Goal: Task Accomplishment & Management: Manage account settings

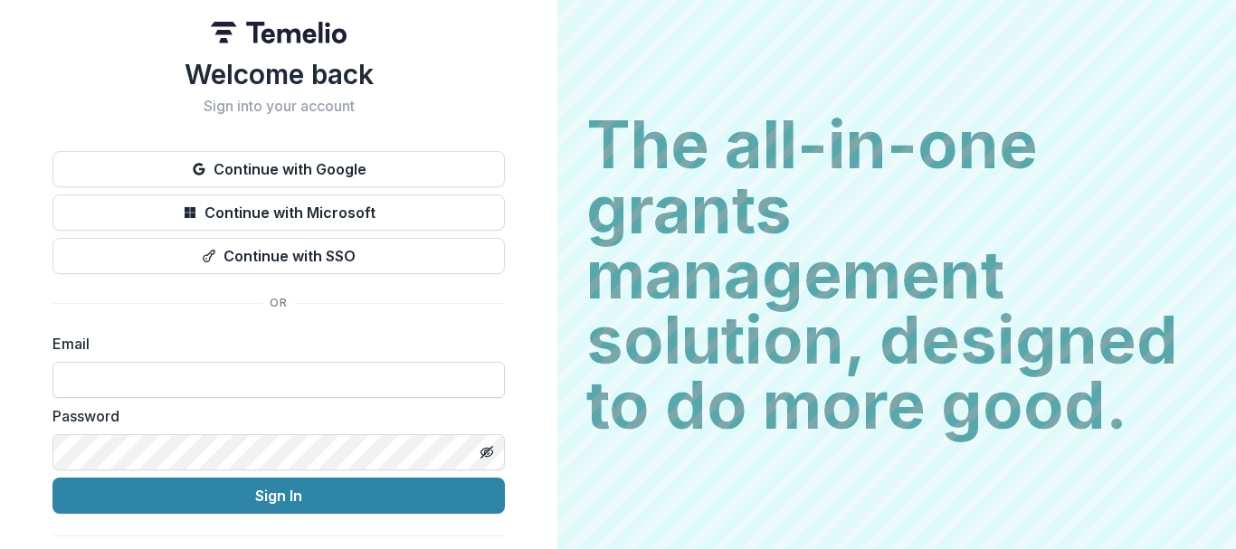
click at [423, 381] on input at bounding box center [279, 380] width 453 height 36
type input "**********"
click at [480, 455] on icon "Toggle password visibility" at bounding box center [487, 452] width 14 height 14
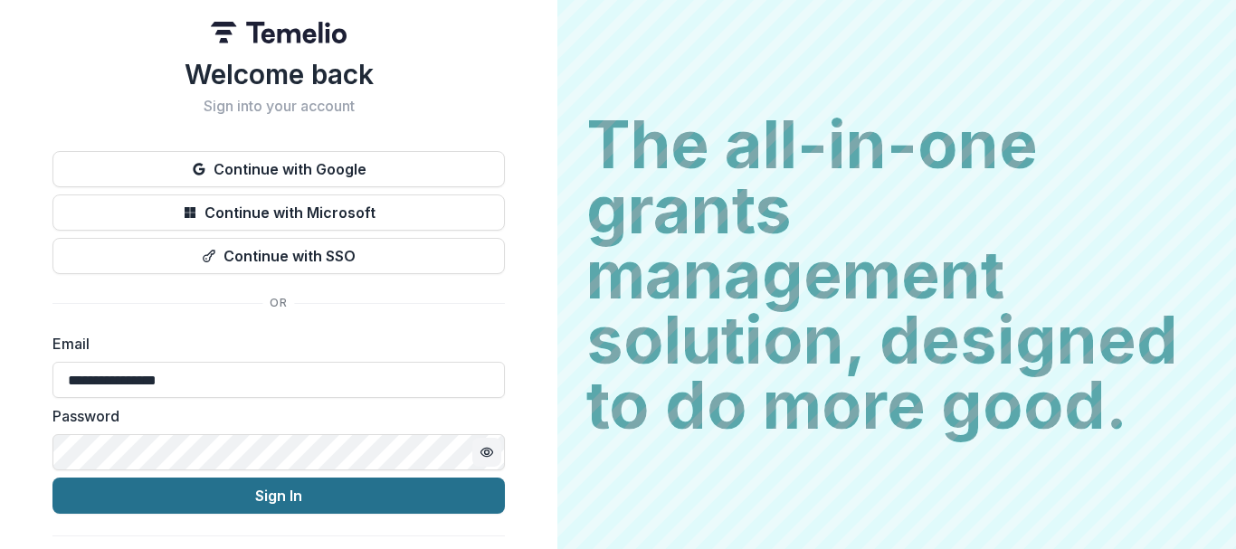
click at [411, 508] on button "Sign In" at bounding box center [279, 496] width 453 height 36
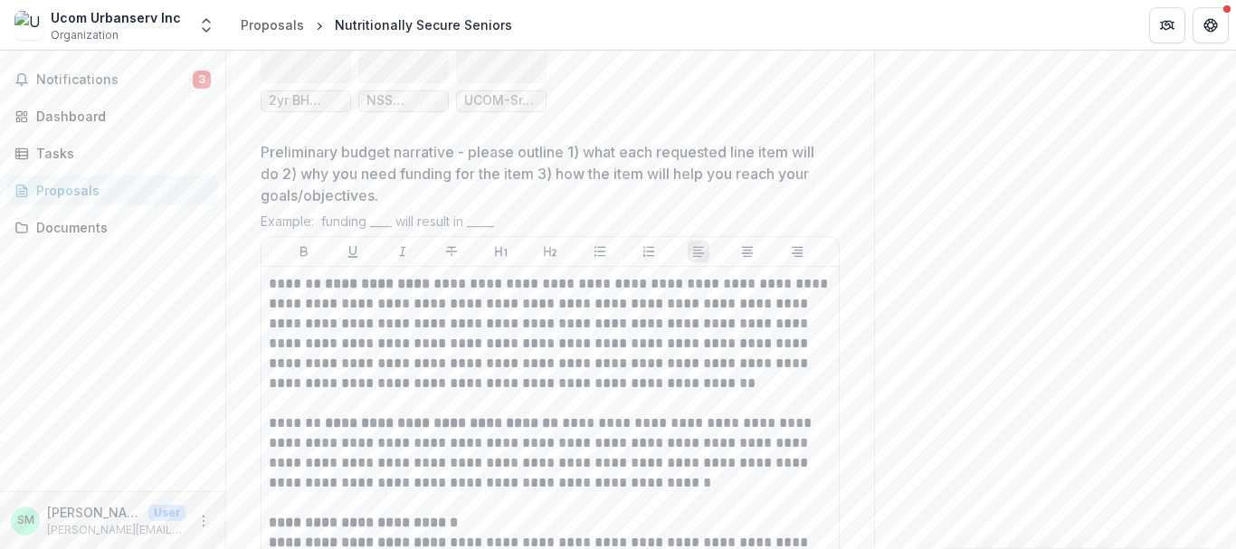
scroll to position [4962, 0]
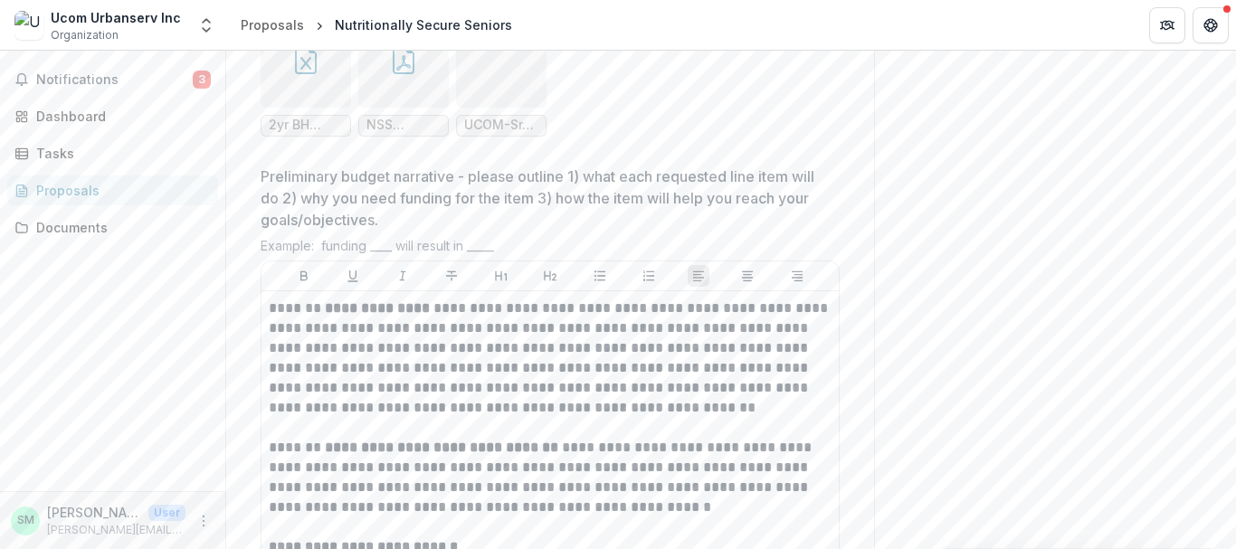
drag, startPoint x: 1236, startPoint y: 443, endPoint x: 310, endPoint y: 165, distance: 966.8
click at [310, 74] on icon "button" at bounding box center [305, 59] width 29 height 29
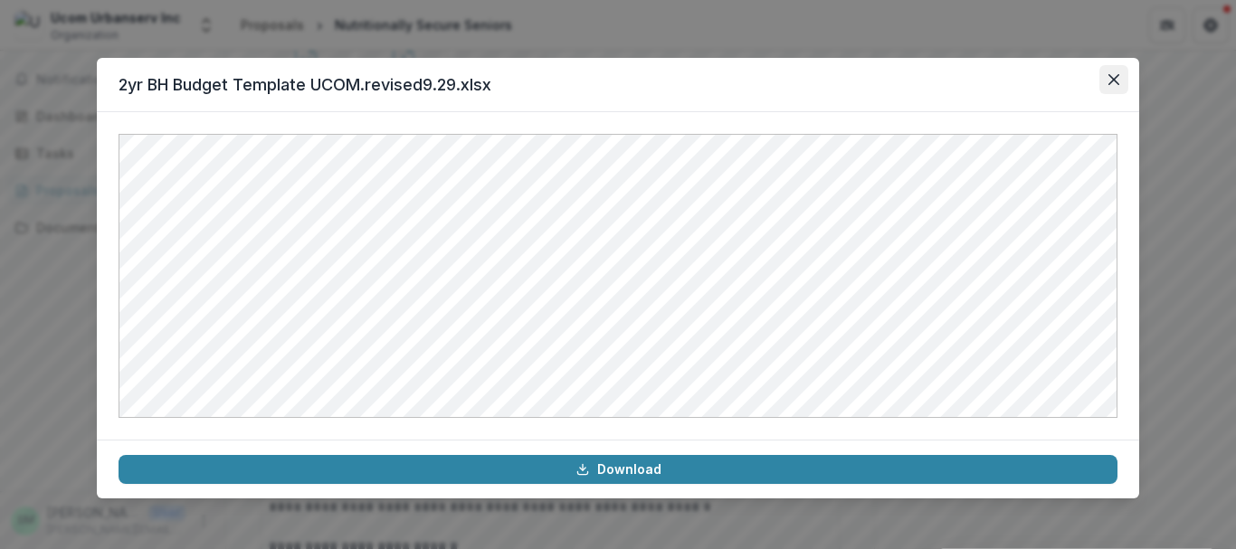
click at [1112, 82] on icon "Close" at bounding box center [1114, 79] width 11 height 11
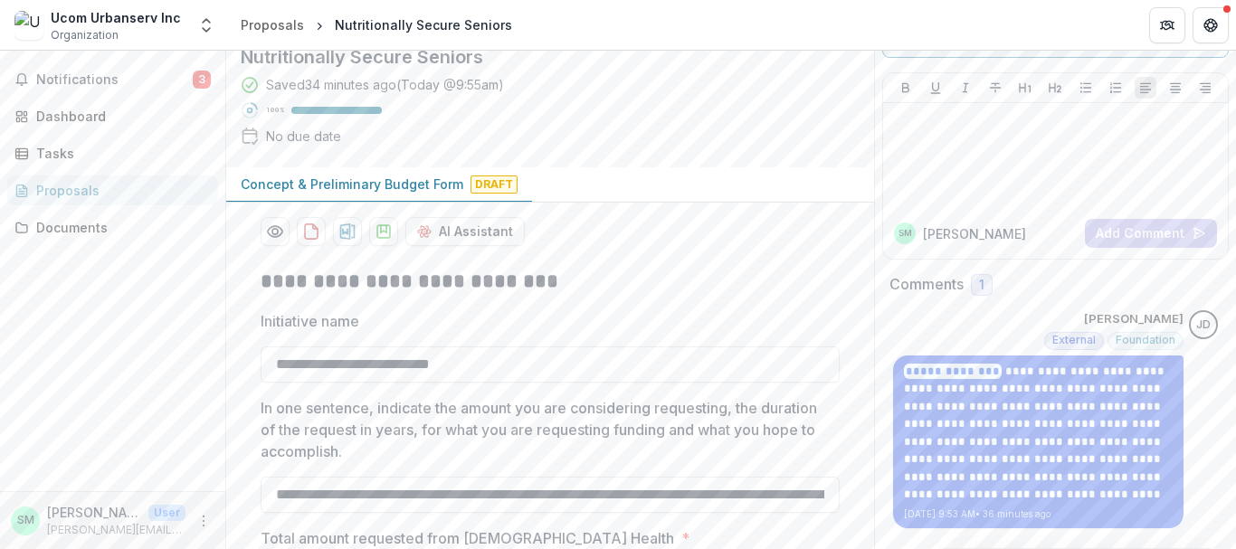
scroll to position [153, 0]
click at [1017, 118] on div at bounding box center [1056, 155] width 330 height 91
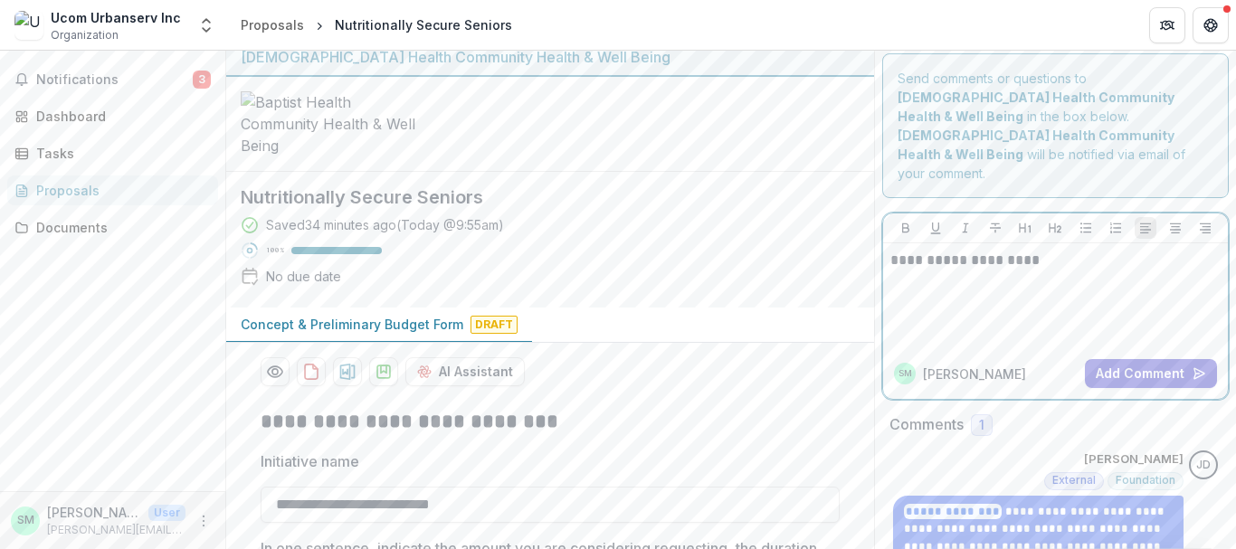
scroll to position [0, 0]
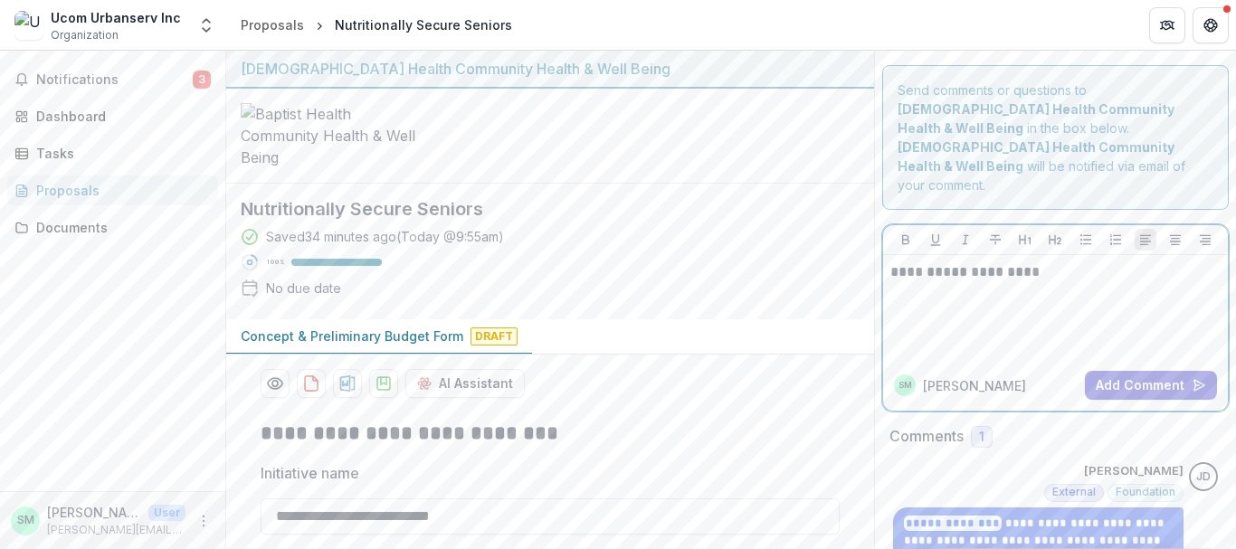
click at [1045, 263] on p "**********" at bounding box center [1056, 273] width 330 height 20
click at [944, 263] on p "**********" at bounding box center [1056, 283] width 330 height 40
click at [1079, 263] on p "**********" at bounding box center [1056, 283] width 330 height 40
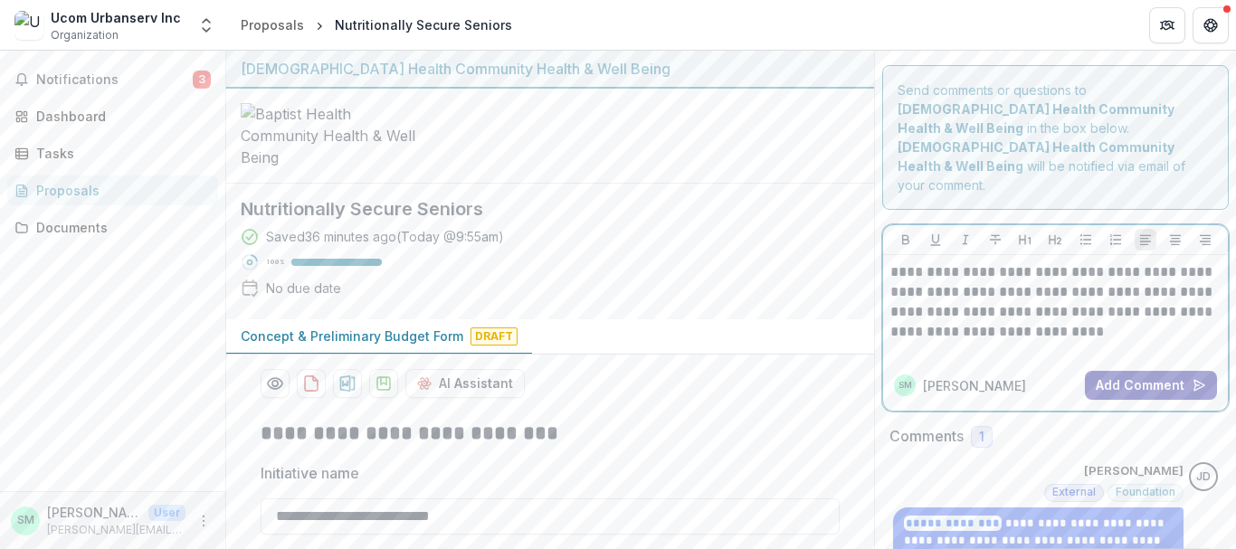
click at [1125, 371] on button "Add Comment" at bounding box center [1151, 385] width 132 height 29
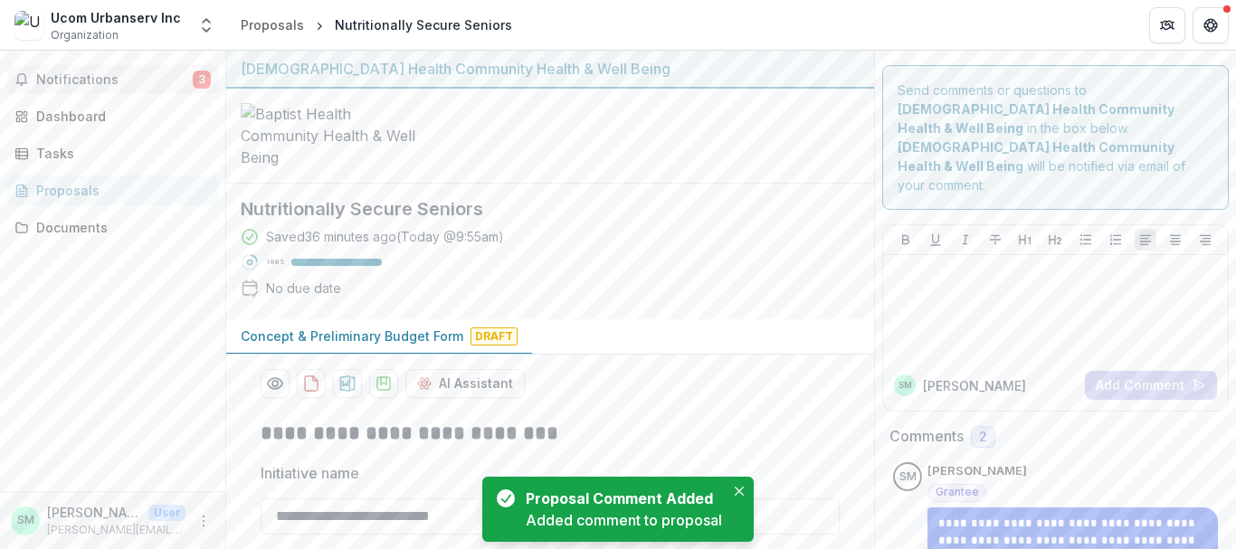
click at [148, 78] on span "Notifications" at bounding box center [114, 79] width 157 height 15
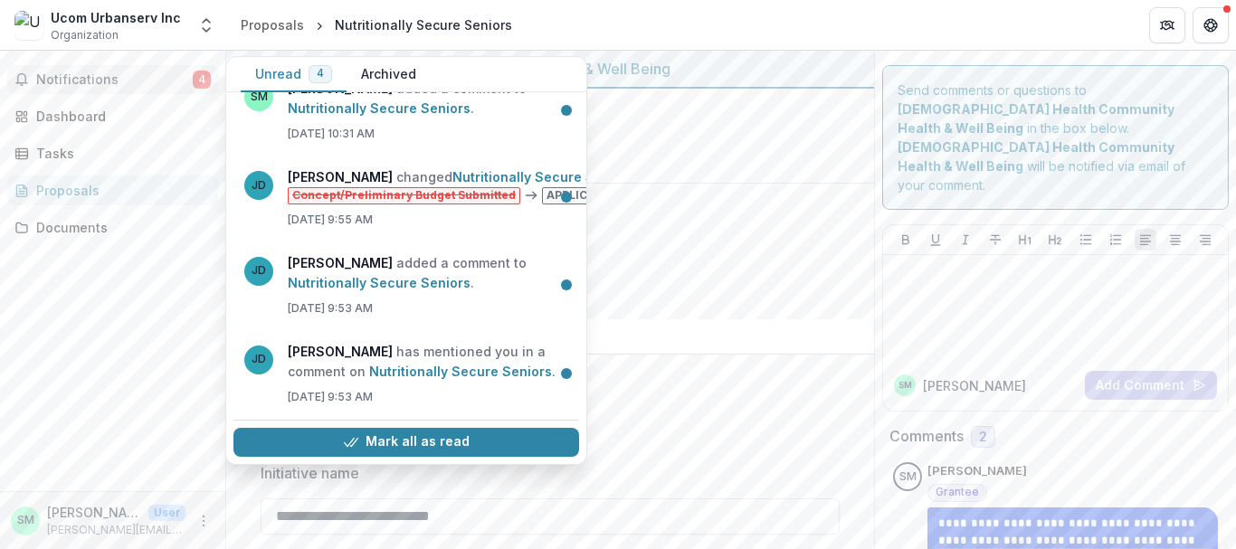
scroll to position [65, 0]
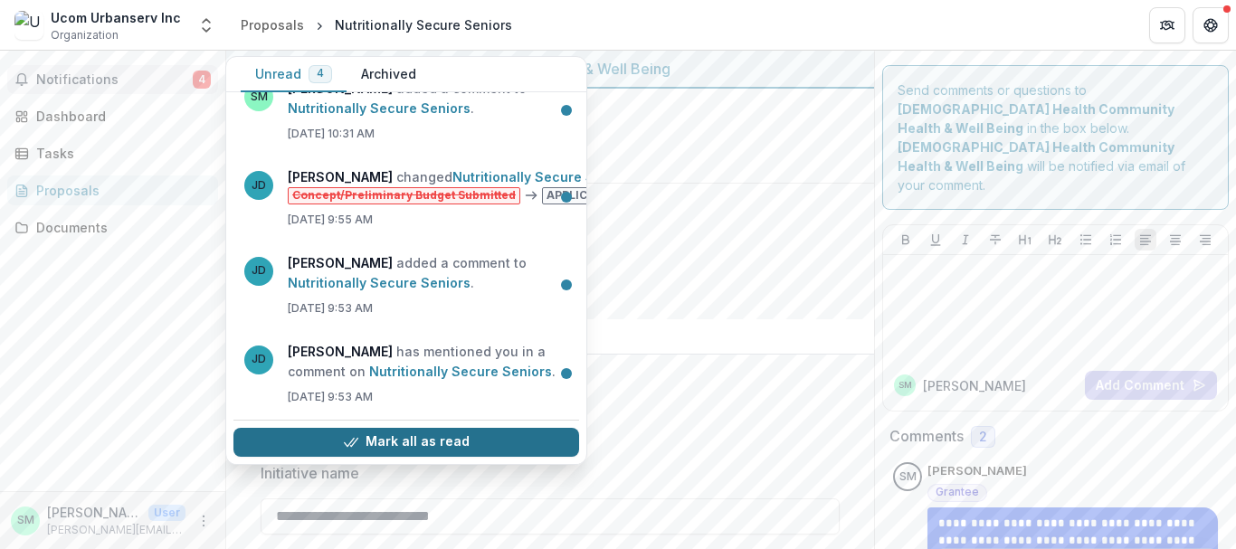
click at [456, 429] on button "Mark all as read" at bounding box center [407, 442] width 346 height 29
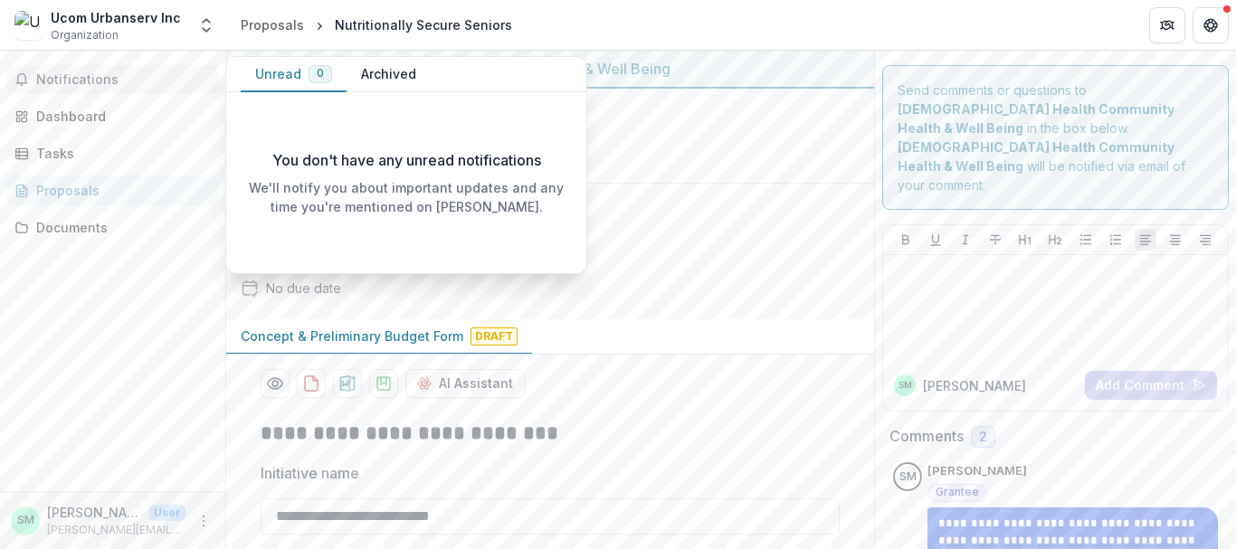
scroll to position [0, 0]
click at [141, 104] on link "Dashboard" at bounding box center [112, 116] width 211 height 30
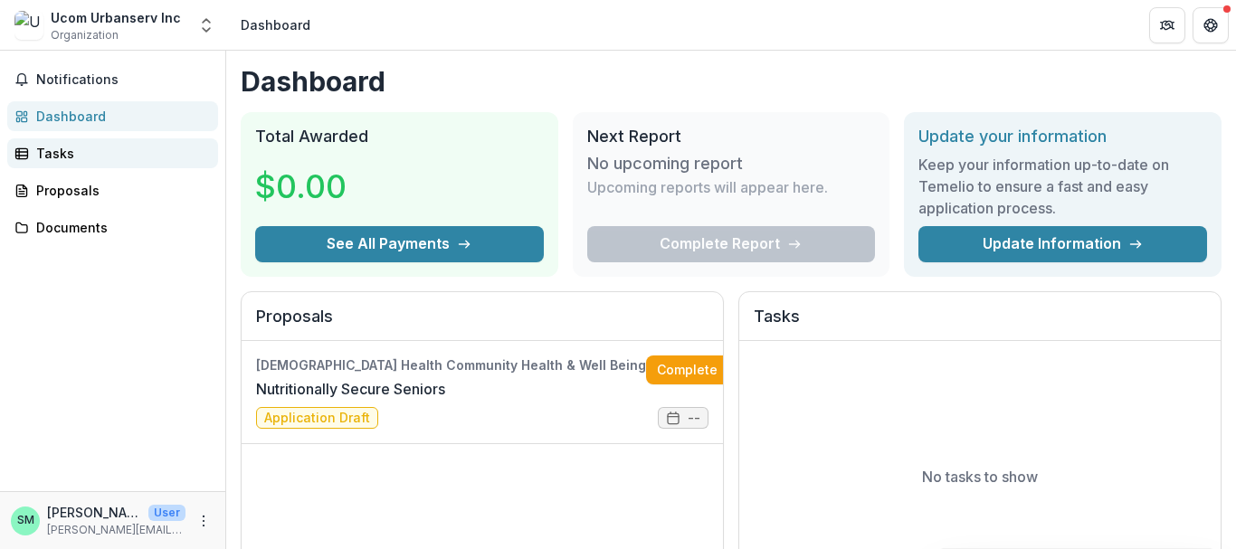
click at [61, 155] on div "Tasks" at bounding box center [119, 153] width 167 height 19
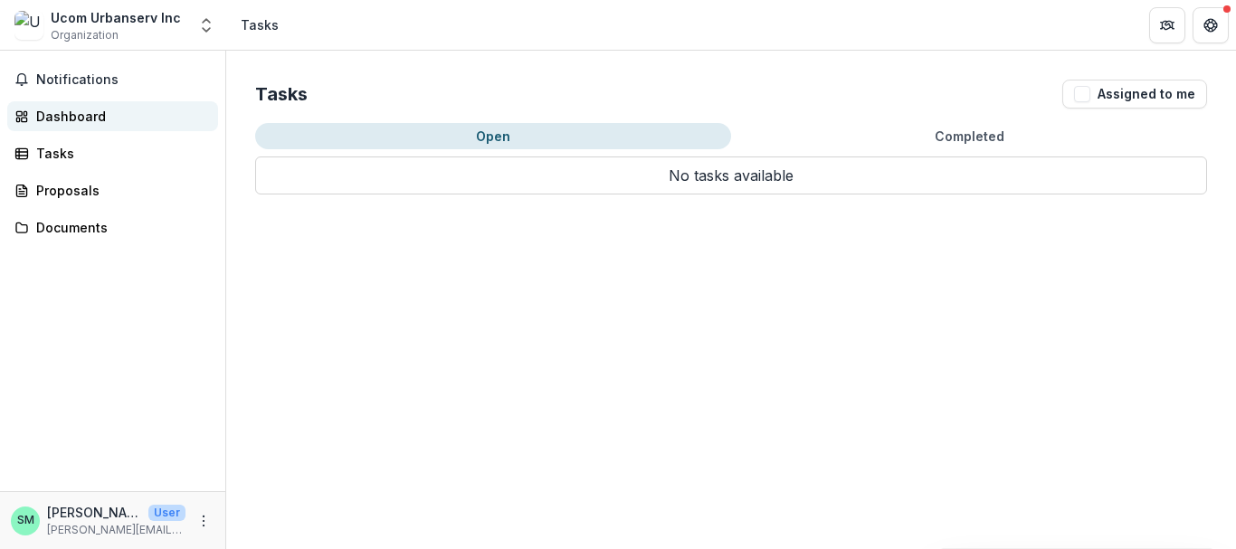
click at [79, 120] on div "Dashboard" at bounding box center [119, 116] width 167 height 19
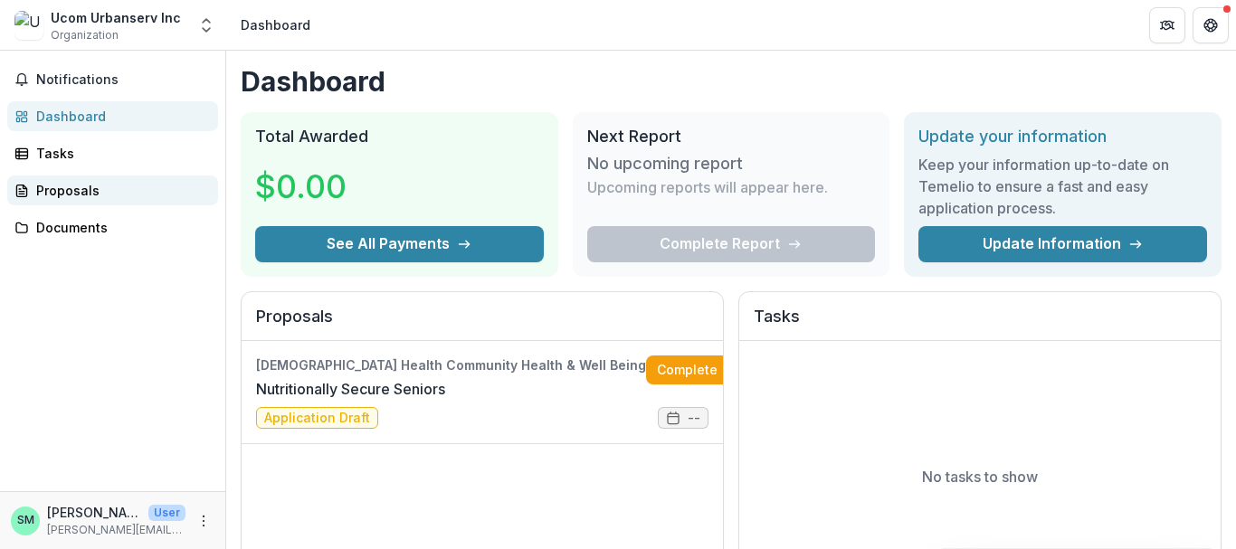
click at [85, 198] on div "Proposals" at bounding box center [119, 190] width 167 height 19
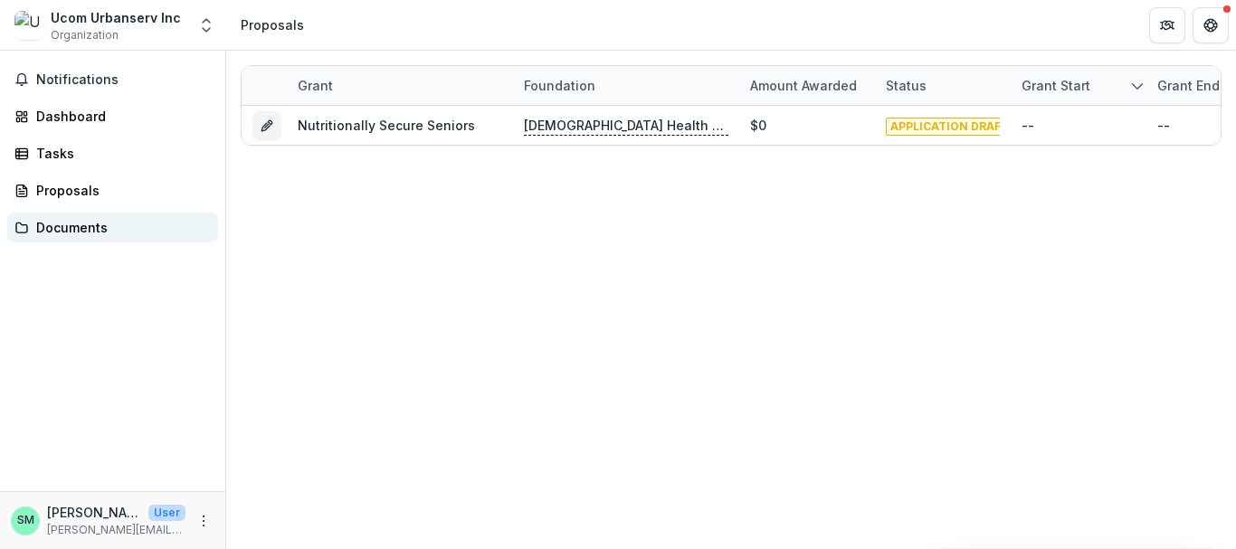
click at [84, 228] on div "Documents" at bounding box center [119, 227] width 167 height 19
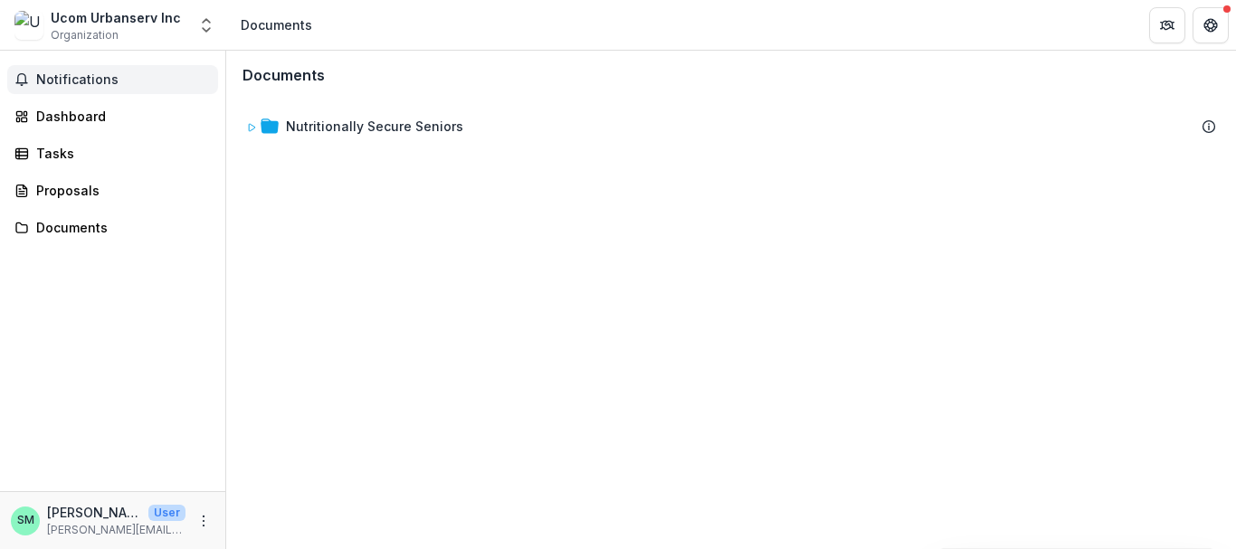
click at [76, 73] on span "Notifications" at bounding box center [123, 79] width 175 height 15
